Goal: Task Accomplishment & Management: Manage account settings

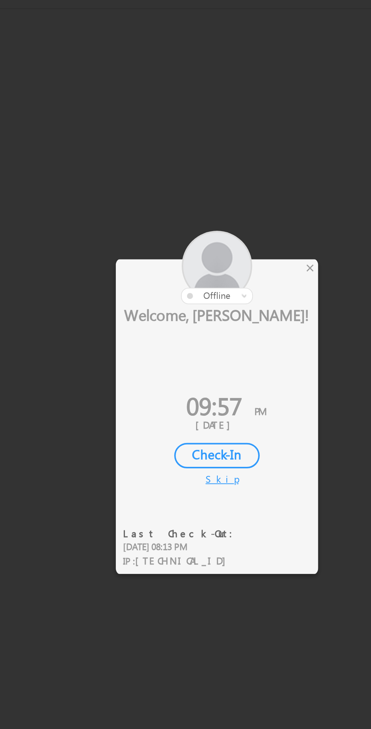
click at [217, 311] on div "×" at bounding box center [219, 311] width 8 height 8
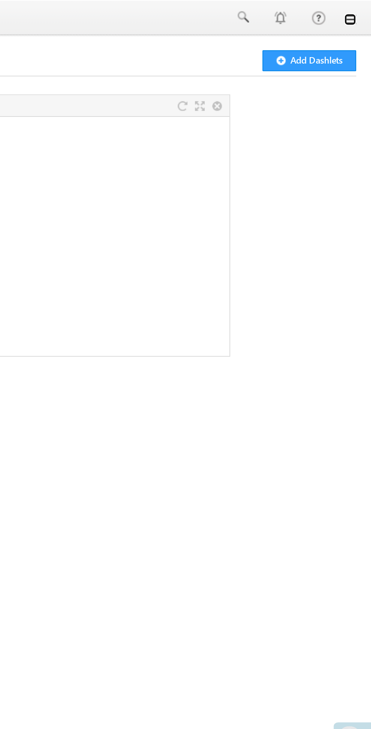
click at [363, 12] on link at bounding box center [360, 10] width 6 height 6
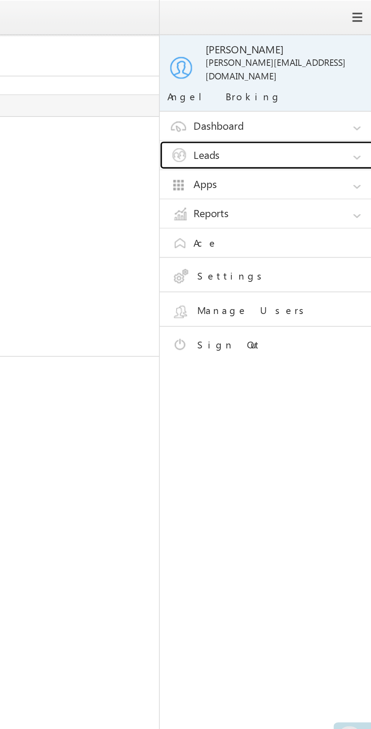
click at [324, 71] on link "Leads" at bounding box center [321, 78] width 114 height 14
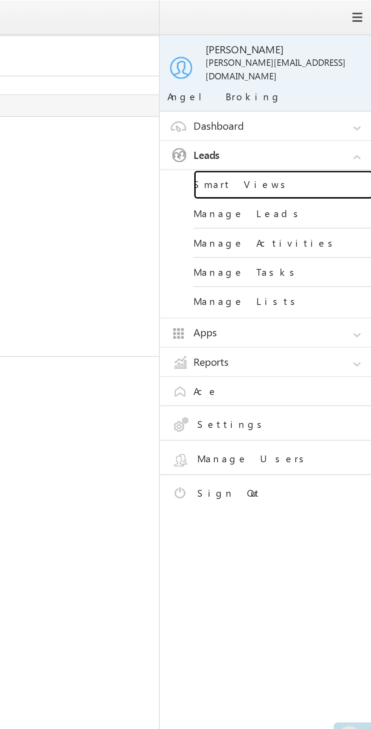
click at [323, 88] on link "Smart Views" at bounding box center [326, 93] width 91 height 15
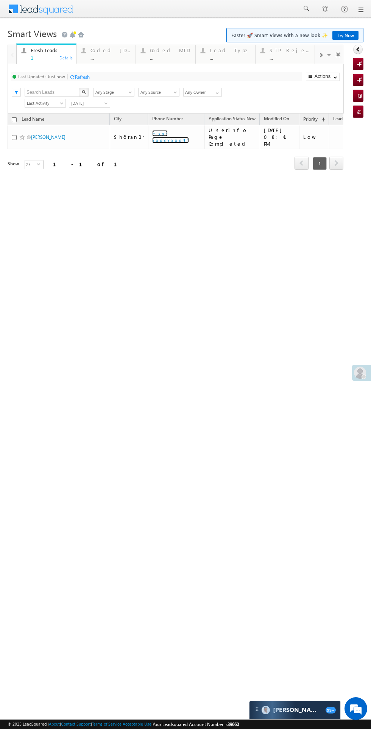
click at [166, 134] on link "+xx-xxxxxxxx95" at bounding box center [170, 136] width 37 height 13
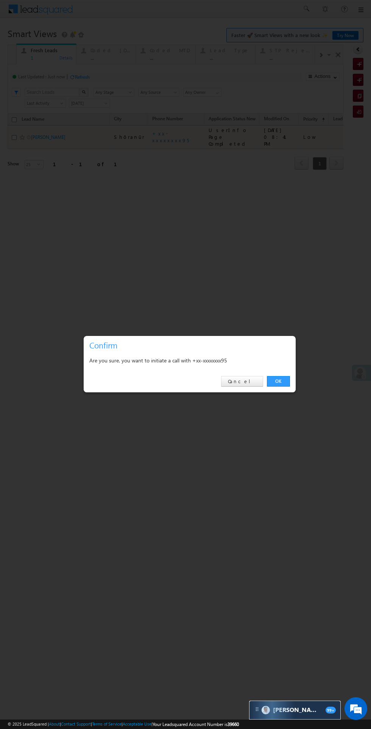
click at [278, 381] on link "OK" at bounding box center [278, 381] width 23 height 11
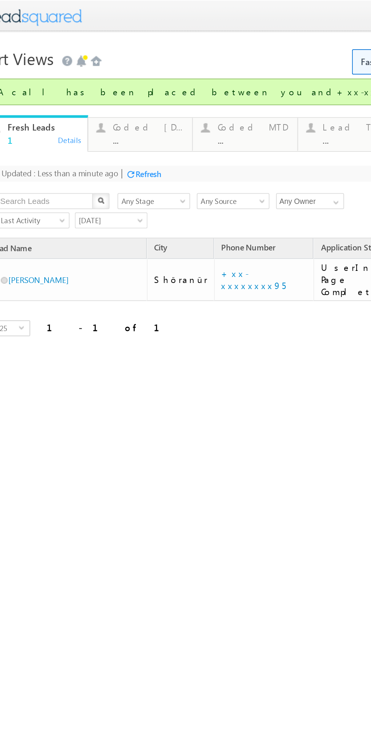
click at [56, 74] on div "Coded [DATE]" at bounding box center [64, 72] width 41 height 6
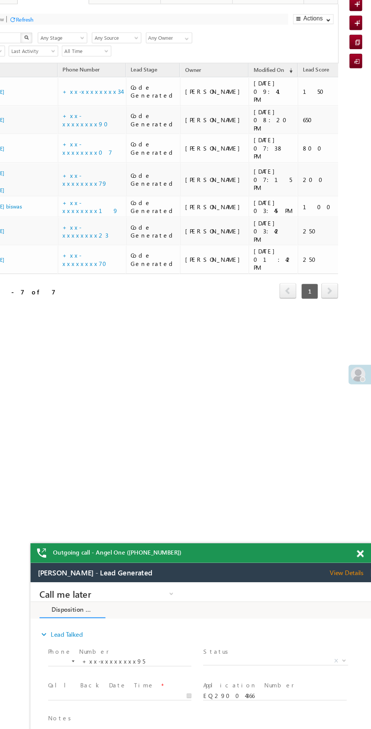
click at [360, 522] on span at bounding box center [362, 522] width 6 height 6
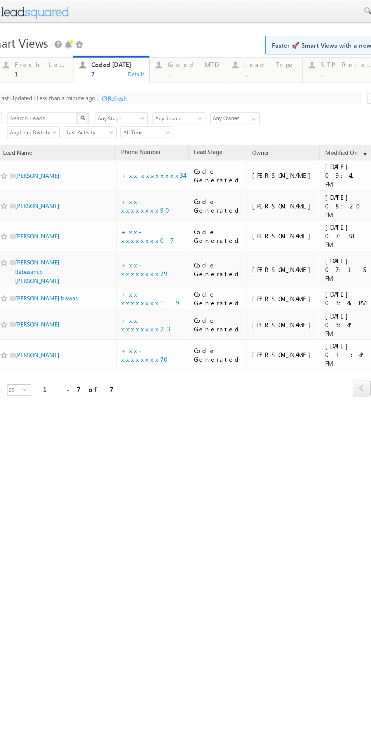
click at [27, 60] on div "1" at bounding box center [26, 58] width 41 height 6
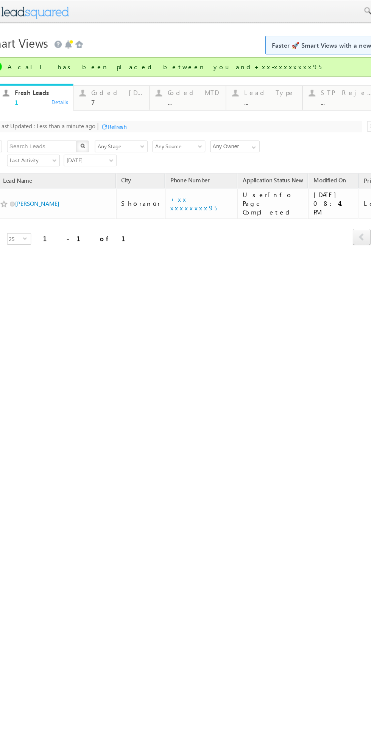
click at [94, 102] on div "Refresh" at bounding box center [86, 99] width 15 height 6
